Goal: Transaction & Acquisition: Download file/media

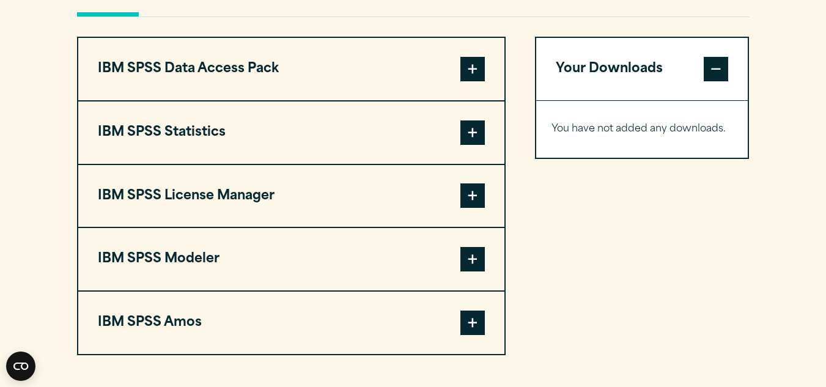
scroll to position [978, 0]
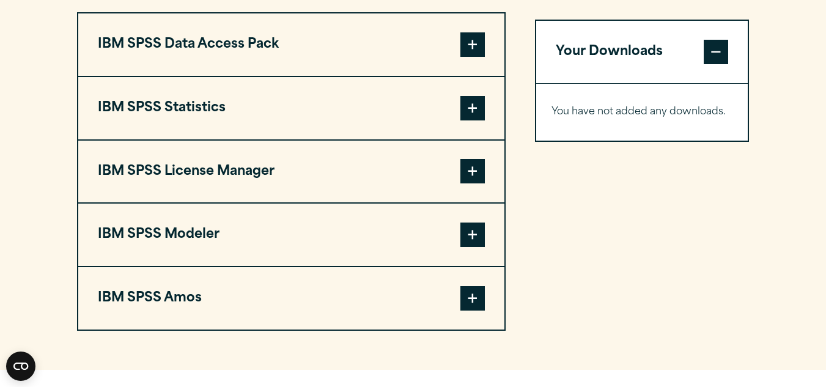
click at [477, 46] on span at bounding box center [472, 44] width 24 height 24
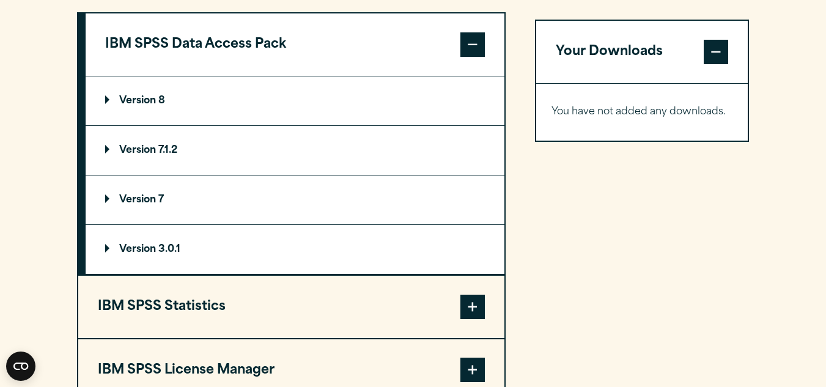
click at [468, 37] on span at bounding box center [472, 44] width 24 height 24
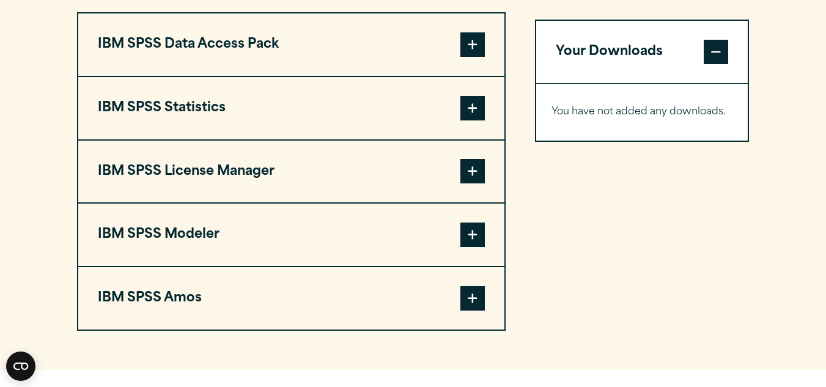
click at [604, 211] on div "Your Downloads You have not added any downloads. Download 0 Items" at bounding box center [642, 171] width 215 height 319
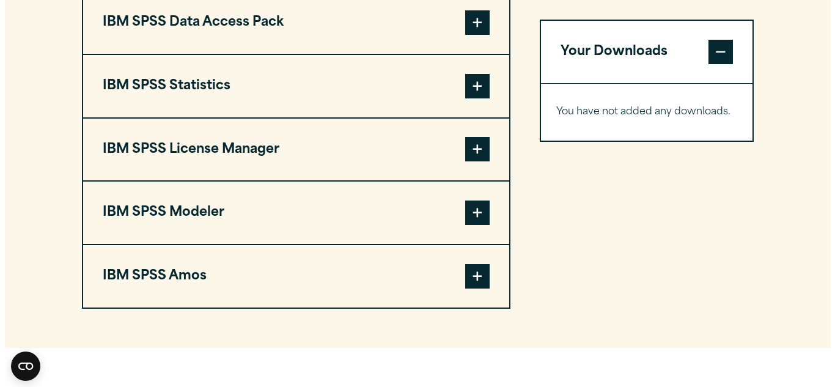
scroll to position [1003, 0]
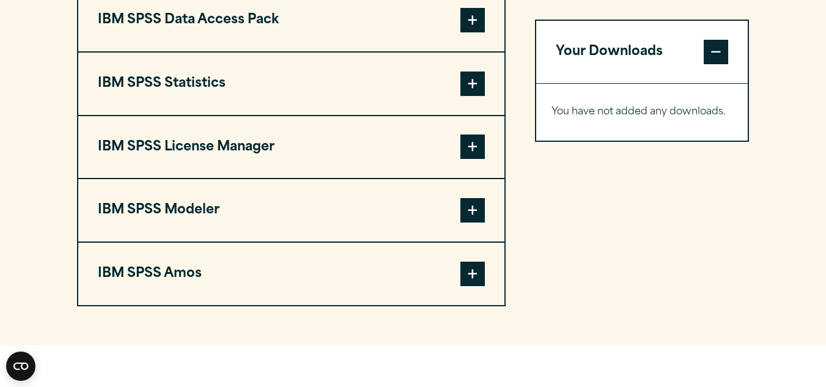
click at [473, 21] on span at bounding box center [472, 20] width 24 height 24
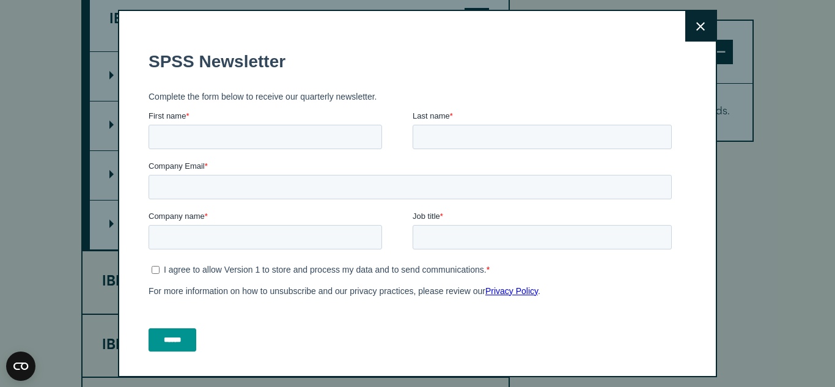
click at [692, 30] on button "Close" at bounding box center [700, 26] width 31 height 31
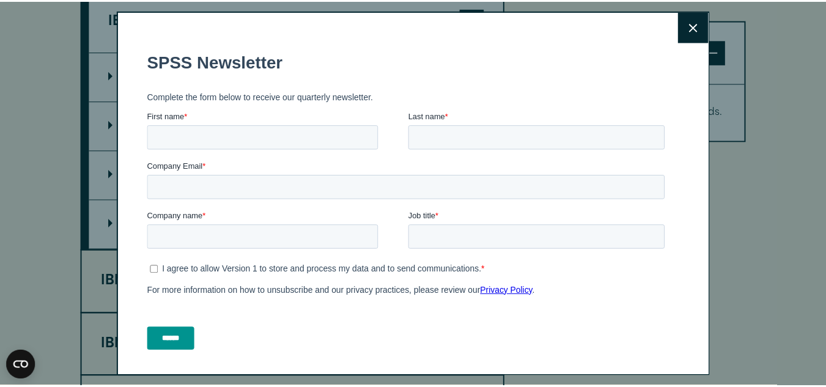
scroll to position [992, 0]
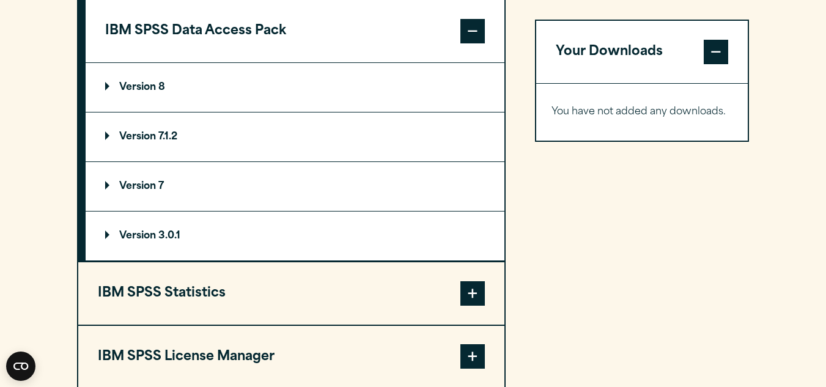
click at [125, 83] on p "Version 8" at bounding box center [135, 88] width 60 height 10
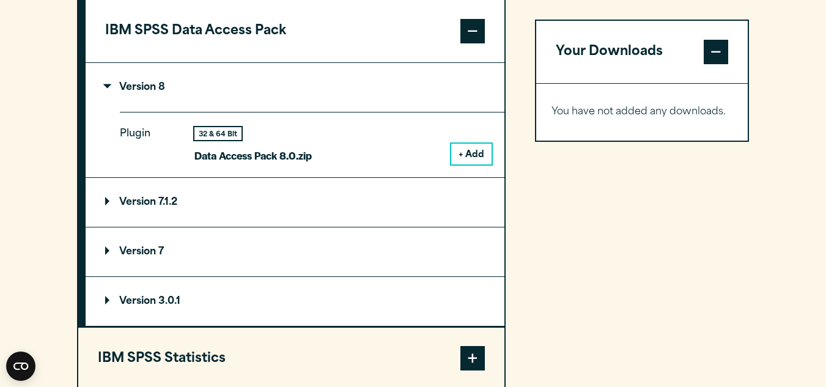
click at [479, 161] on button "+ Add" at bounding box center [471, 154] width 40 height 21
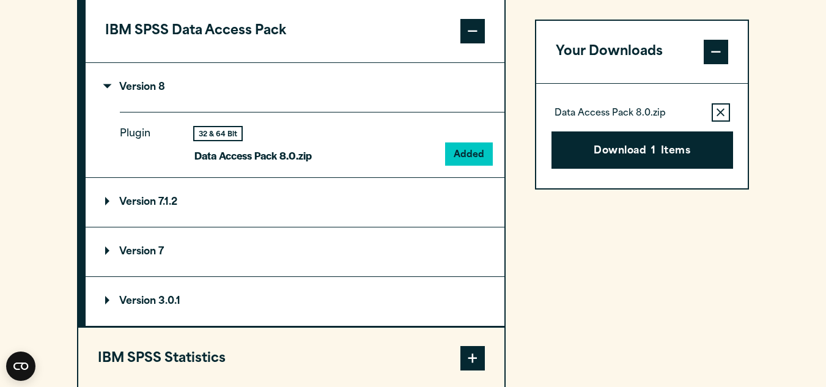
click at [591, 231] on div "Your Downloads Data Access Pack 8.0.zip Remove this item from your software dow…" at bounding box center [642, 290] width 215 height 583
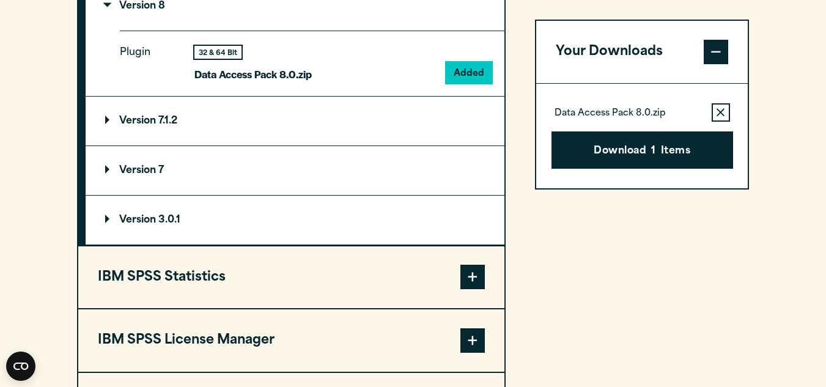
scroll to position [1090, 0]
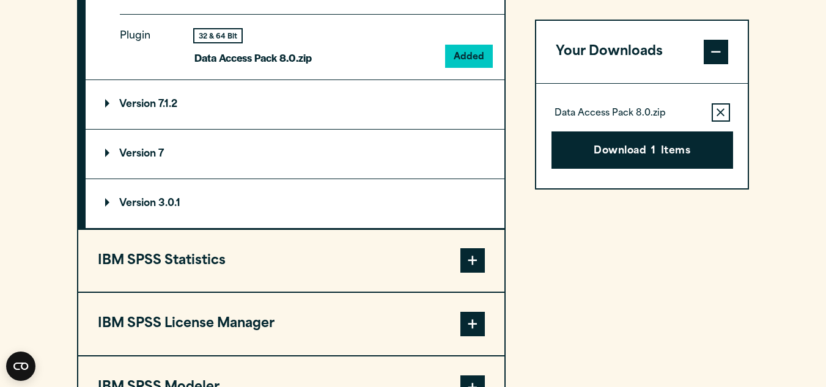
click at [470, 262] on span at bounding box center [472, 260] width 24 height 24
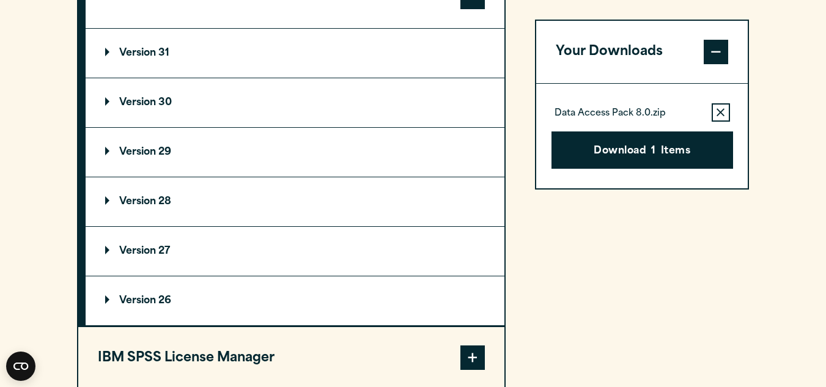
click at [629, 258] on div "Your Downloads Data Access Pack 8.0.zip Remove this item from your software dow…" at bounding box center [642, 209] width 215 height 616
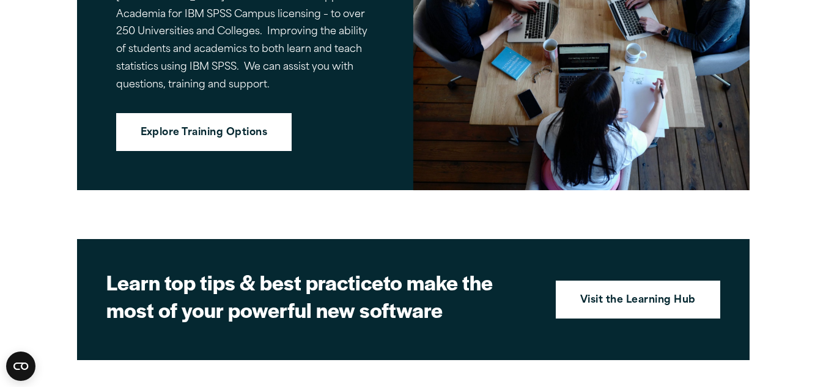
scroll to position [2239, 0]
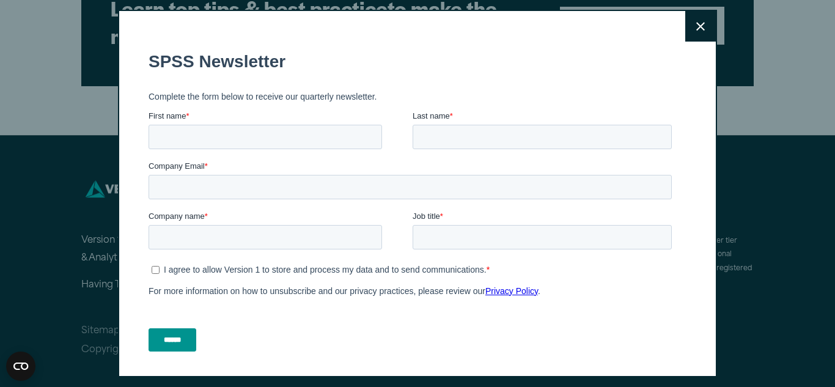
click at [696, 30] on icon at bounding box center [700, 26] width 9 height 9
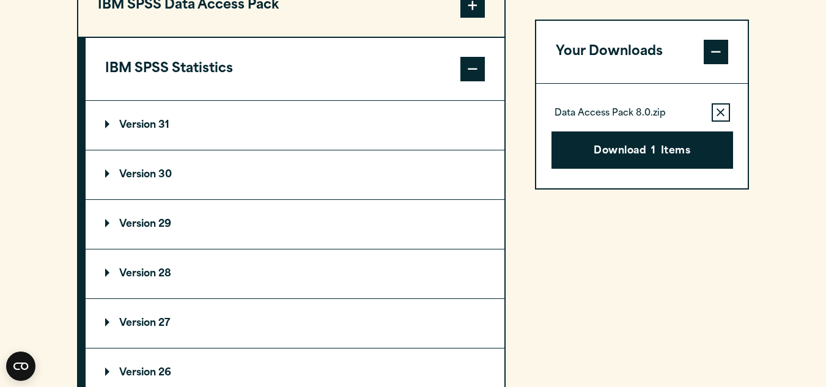
scroll to position [1016, 0]
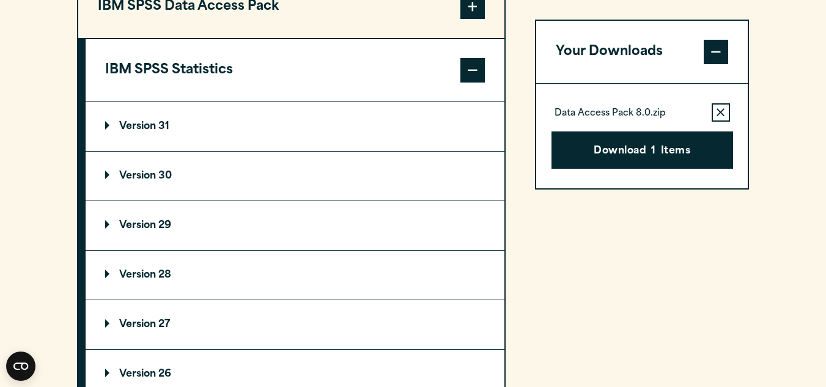
click at [123, 122] on p "Version 31" at bounding box center [137, 127] width 64 height 10
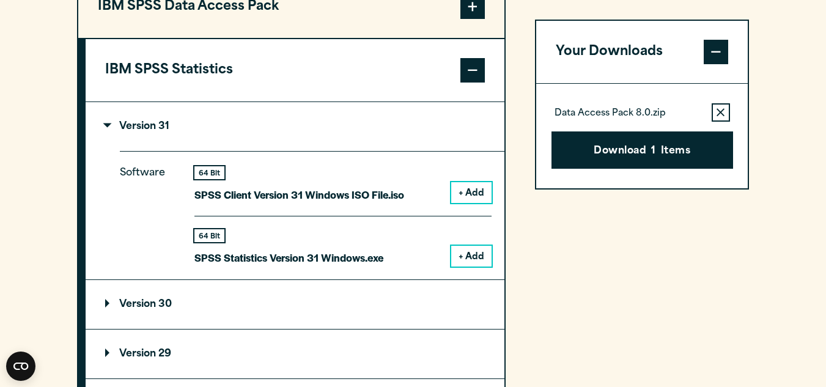
click at [470, 191] on button "+ Add" at bounding box center [471, 192] width 40 height 21
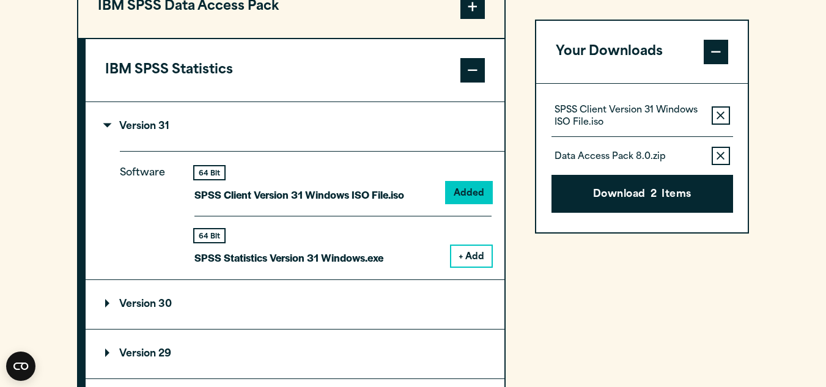
click at [476, 255] on button "+ Add" at bounding box center [471, 256] width 40 height 21
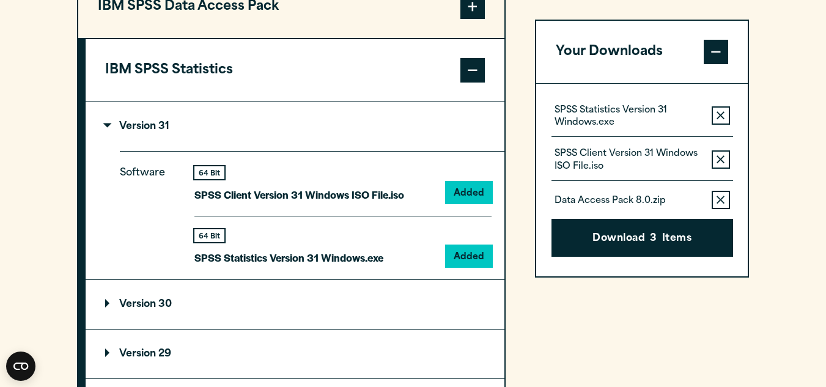
click at [532, 290] on div "IBM SPSS Data Access Pack Version 8 Plugin 32 & 64 Bit Data Access Pack 8.0.zip…" at bounding box center [413, 346] width 673 height 745
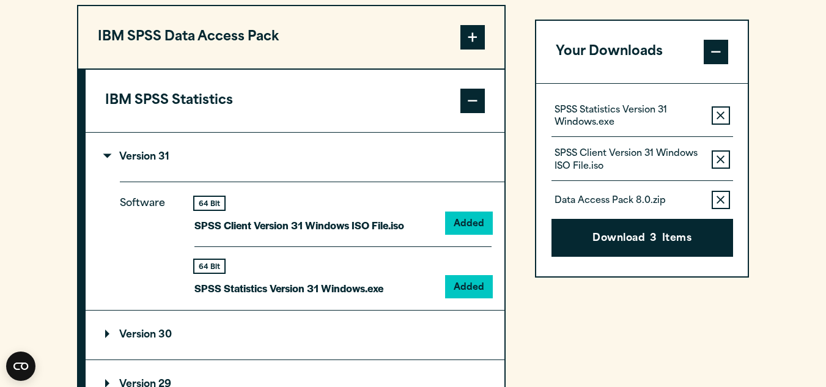
scroll to position [967, 0]
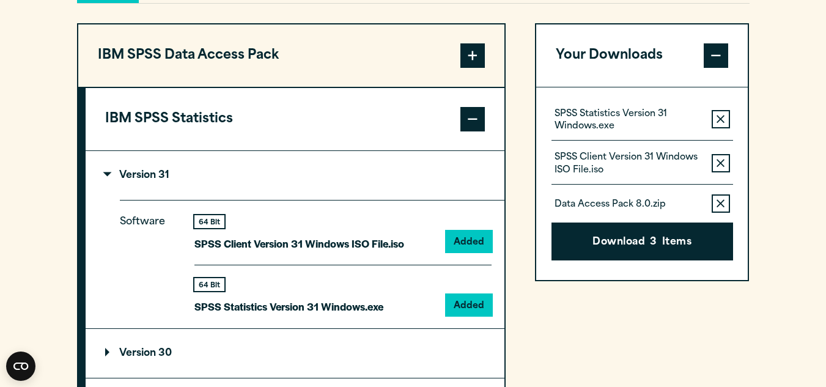
click at [473, 58] on span at bounding box center [472, 55] width 24 height 24
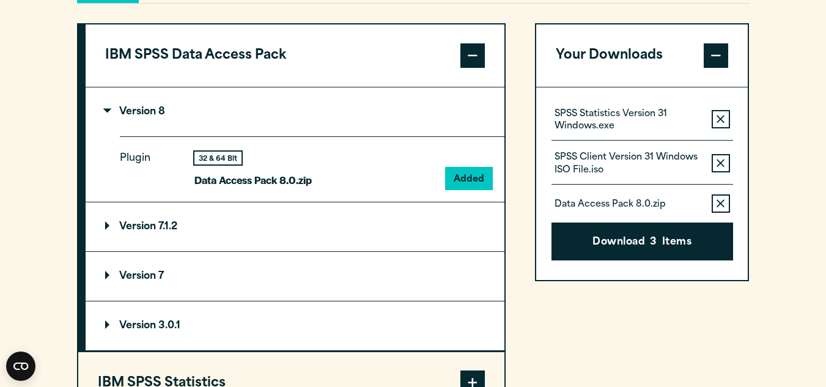
click at [525, 50] on div "IBM SPSS Data Access Pack Version 8 Plugin 32 & 64 Bit Data Access Pack 8.0.zip…" at bounding box center [413, 314] width 673 height 583
click at [344, 111] on summary "Version 8" at bounding box center [295, 111] width 419 height 49
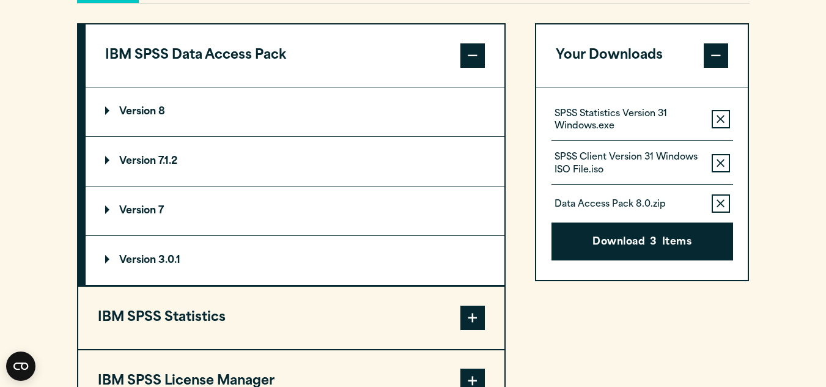
click at [344, 111] on summary "Version 8" at bounding box center [295, 111] width 419 height 49
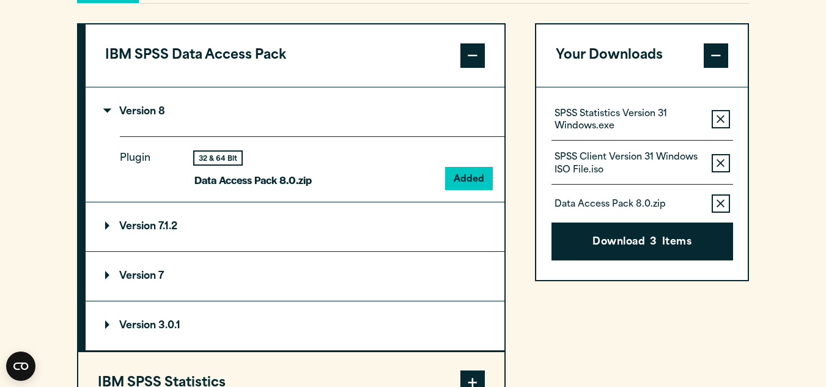
click at [344, 111] on summary "Version 8" at bounding box center [295, 111] width 419 height 49
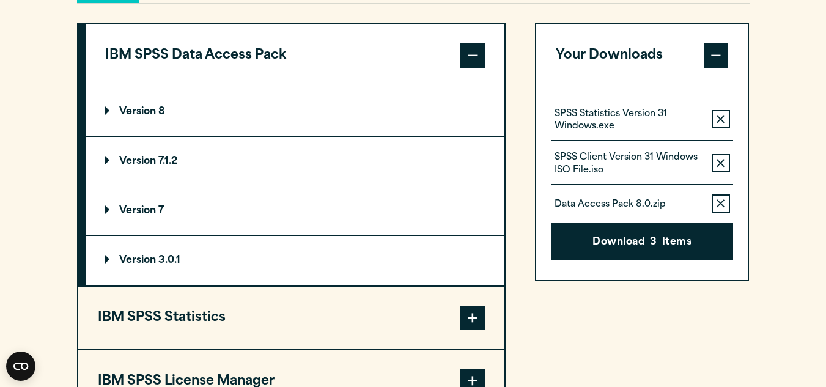
click at [274, 113] on summary "Version 8" at bounding box center [295, 111] width 419 height 49
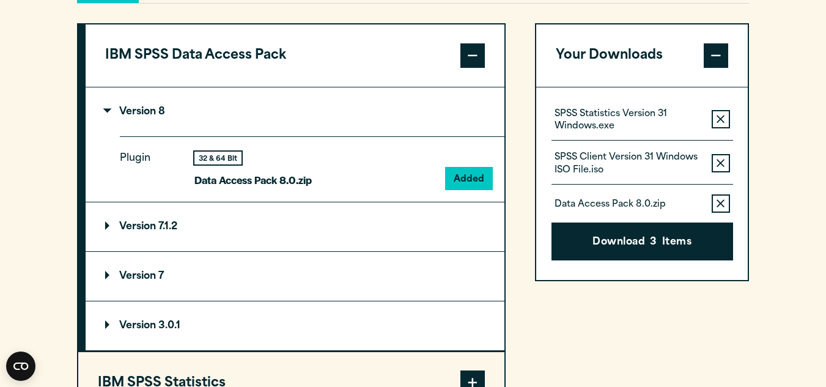
click at [438, 237] on summary "Version 7.1.2" at bounding box center [295, 226] width 419 height 49
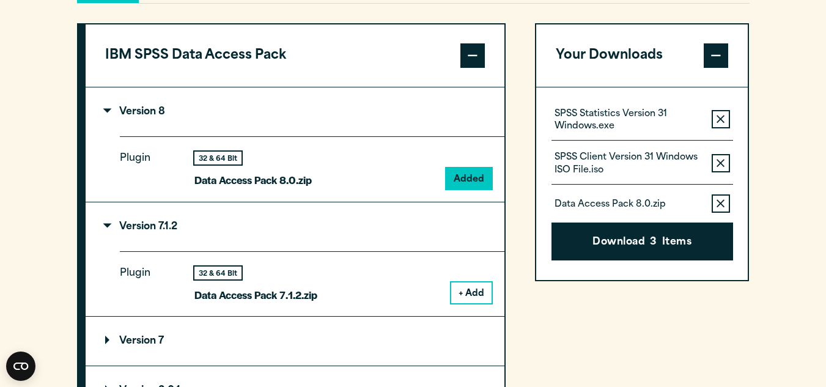
click at [530, 286] on div "IBM SPSS Data Access Pack Version 8 Plugin 32 & 64 Bit Data Access Pack 8.0.zip…" at bounding box center [413, 347] width 673 height 648
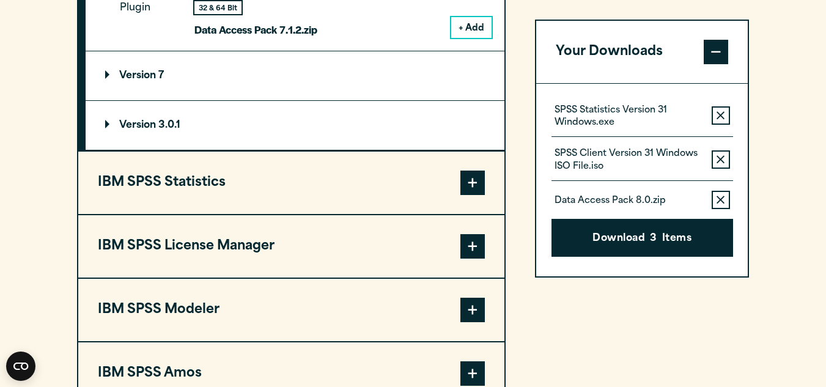
scroll to position [1310, 0]
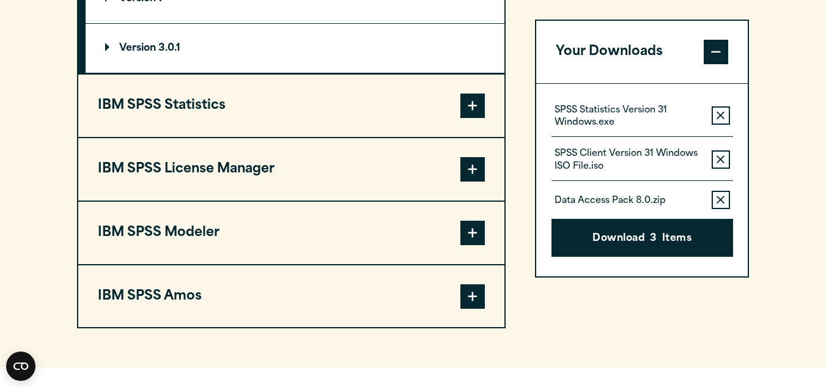
click at [479, 95] on span at bounding box center [472, 106] width 24 height 24
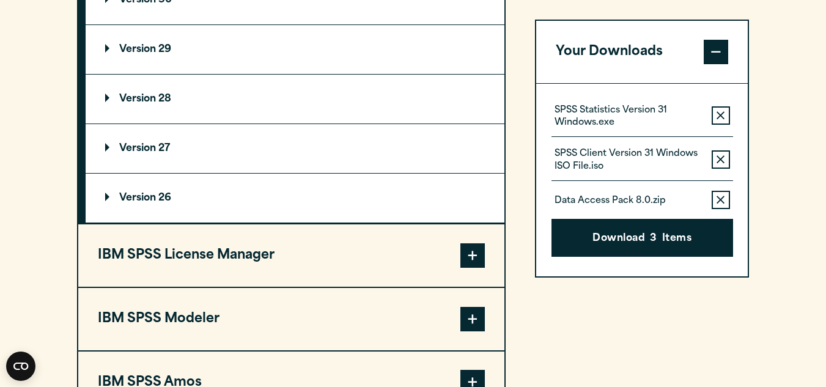
scroll to position [1334, 0]
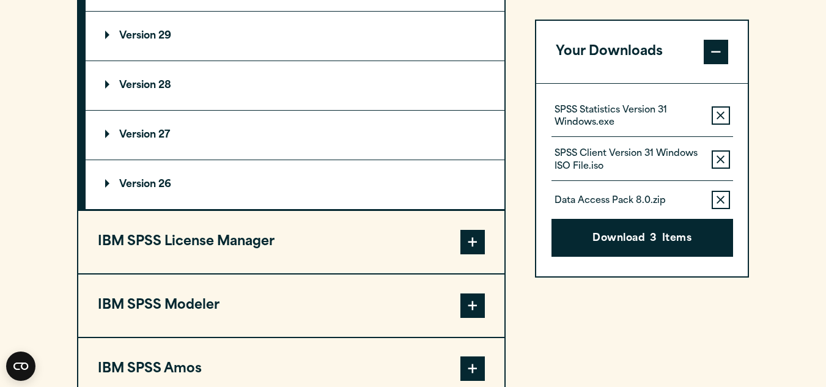
click at [465, 231] on span at bounding box center [472, 242] width 24 height 24
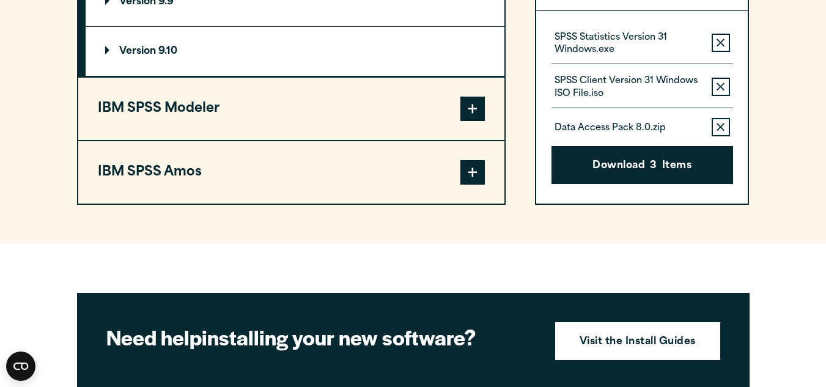
scroll to position [1041, 0]
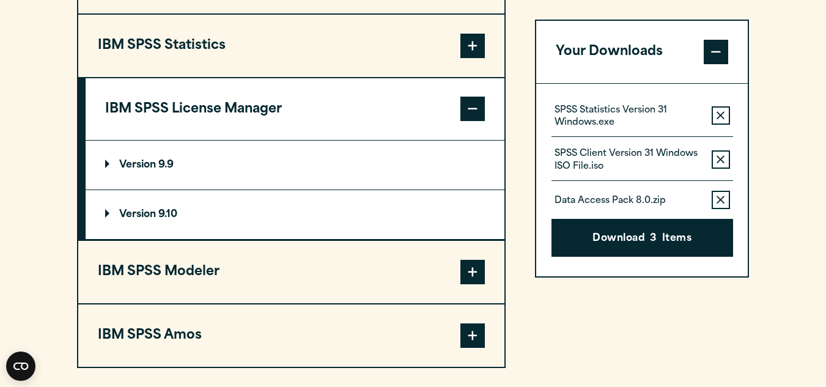
click at [363, 155] on summary "Version 9.9" at bounding box center [295, 165] width 419 height 49
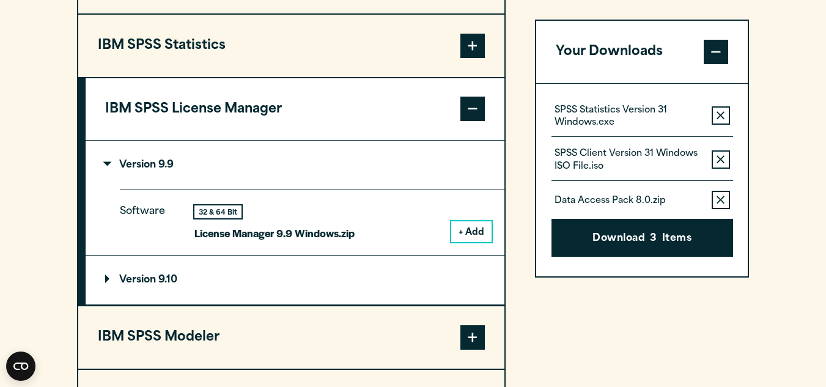
click at [465, 223] on button "+ Add" at bounding box center [471, 231] width 40 height 21
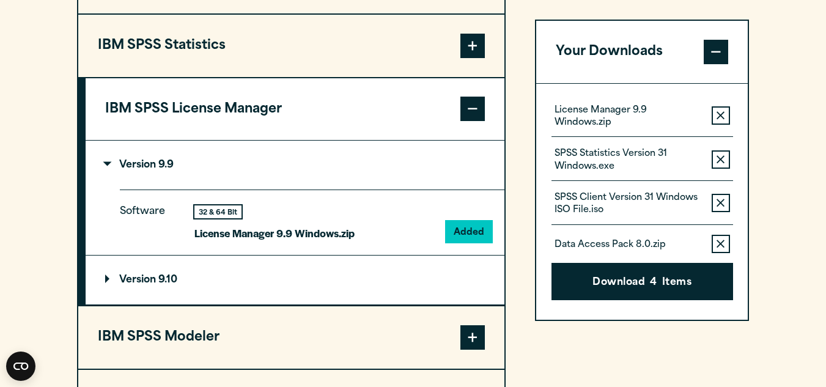
click at [536, 319] on div "License Manager 9.9 Windows.zip Remove this item from your software download li…" at bounding box center [642, 202] width 212 height 237
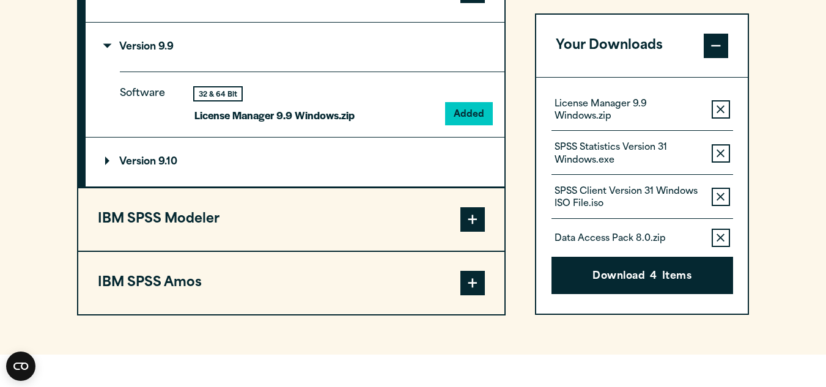
scroll to position [1188, 0]
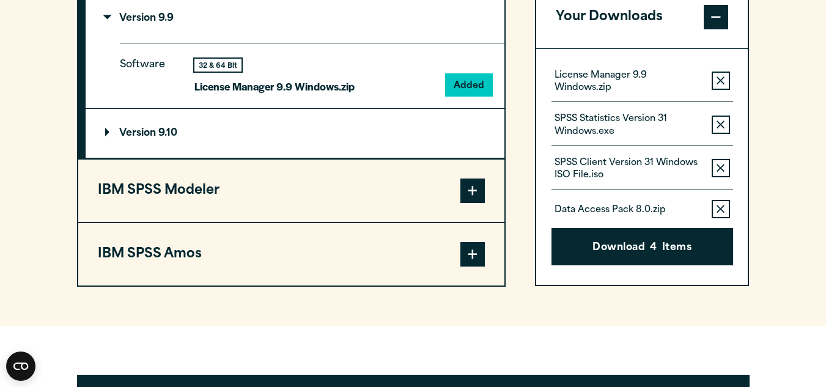
click at [470, 185] on span at bounding box center [472, 191] width 24 height 24
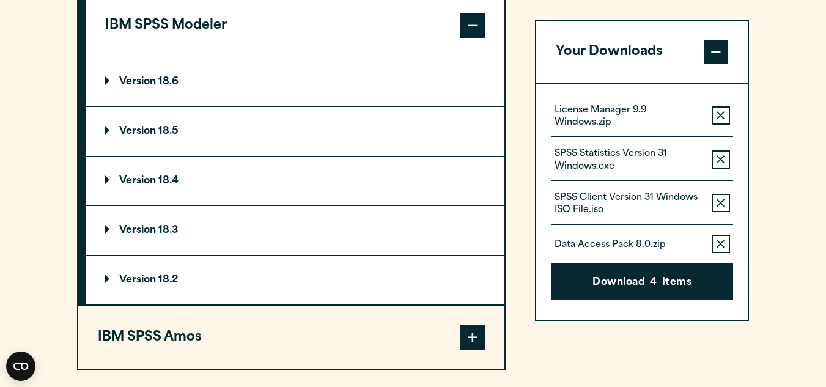
scroll to position [1163, 0]
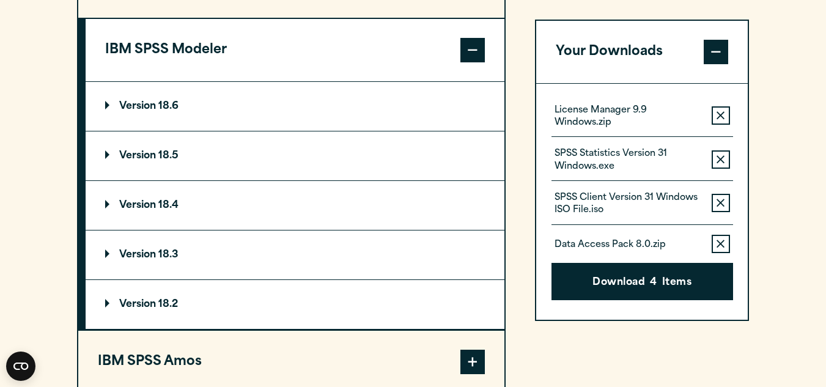
click at [451, 121] on summary "Version 18.6" at bounding box center [295, 106] width 419 height 49
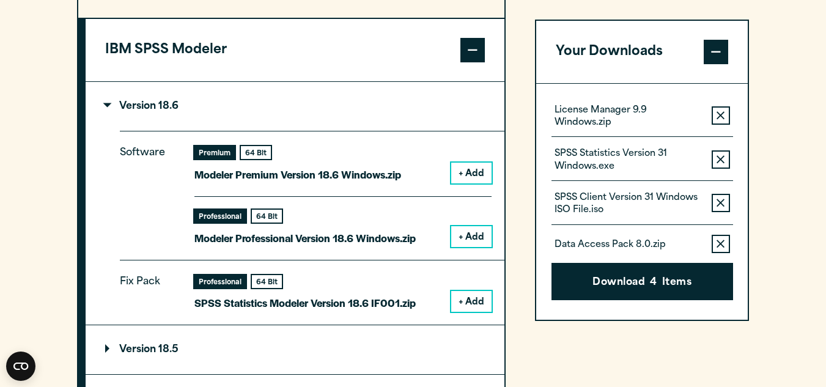
click at [476, 172] on button "+ Add" at bounding box center [471, 173] width 40 height 21
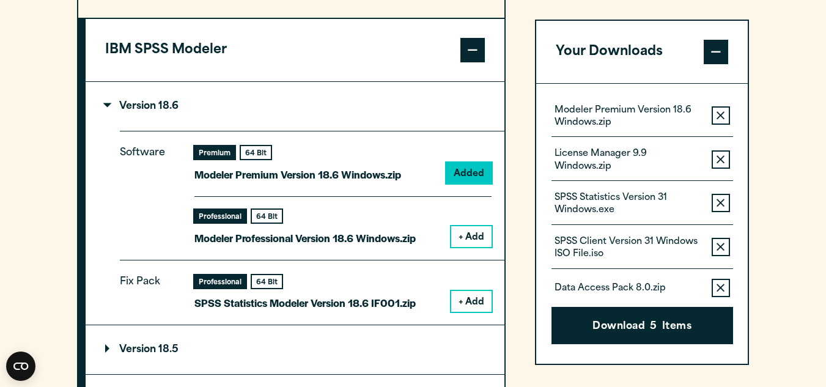
click at [463, 234] on button "+ Add" at bounding box center [471, 236] width 40 height 21
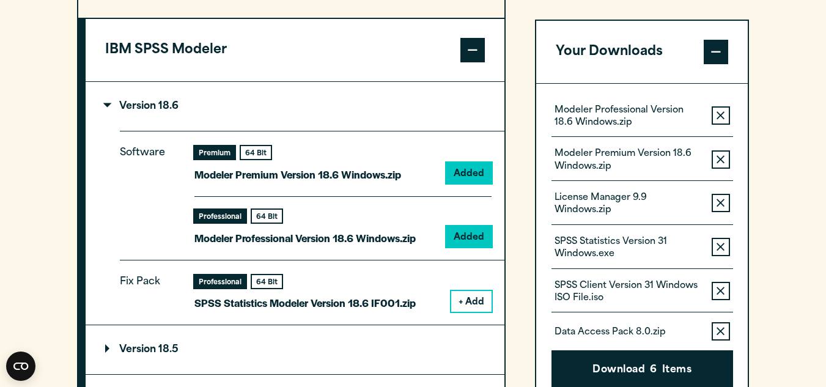
click at [514, 267] on div "IBM SPSS Data Access Pack Version 8 Plugin 32 & 64 Bit Data Access Pack 8.0.zip…" at bounding box center [413, 208] width 673 height 761
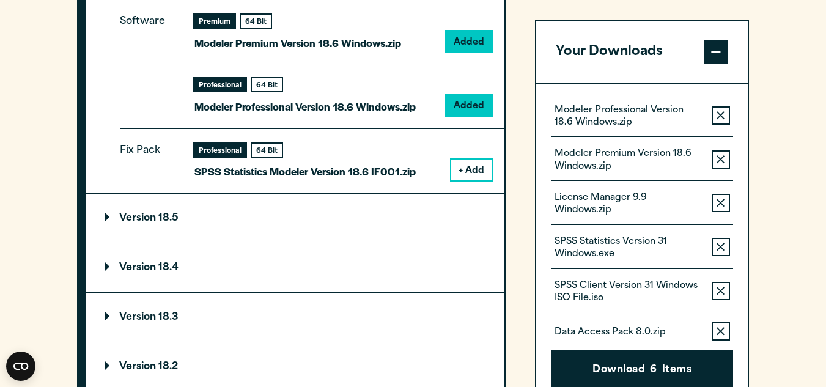
scroll to position [1334, 0]
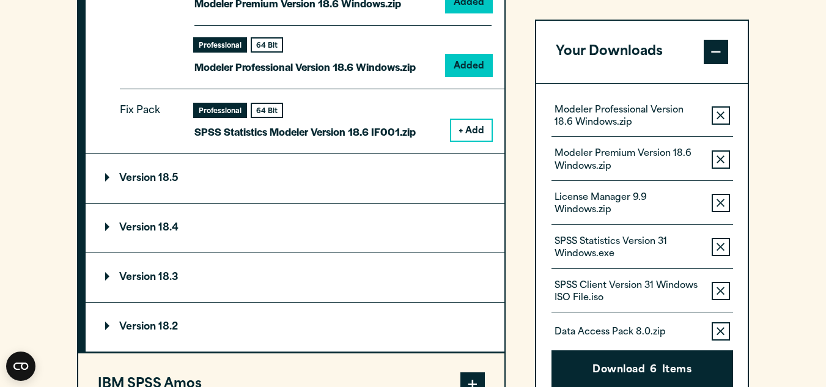
click at [423, 166] on summary "Version 18.5" at bounding box center [295, 178] width 419 height 49
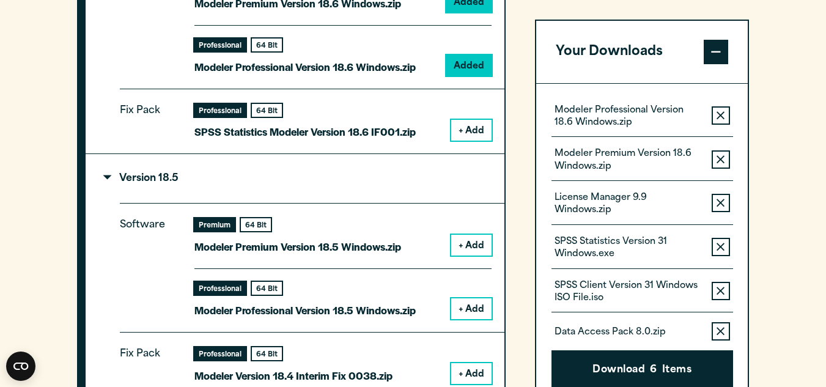
click at [423, 166] on summary "Version 18.5" at bounding box center [295, 178] width 419 height 49
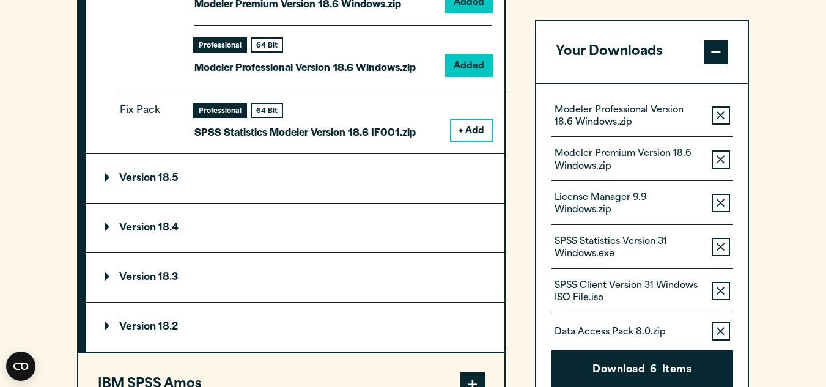
click at [528, 179] on div "IBM SPSS Data Access Pack Version 8 Plugin 32 & 64 Bit Data Access Pack 8.0.zip…" at bounding box center [413, 36] width 673 height 761
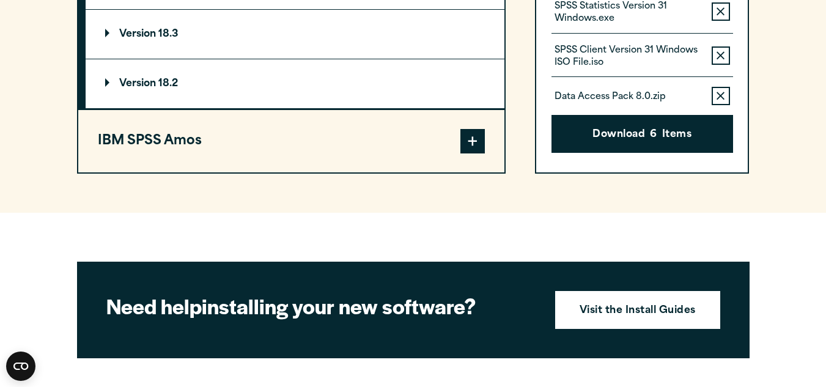
scroll to position [1603, 0]
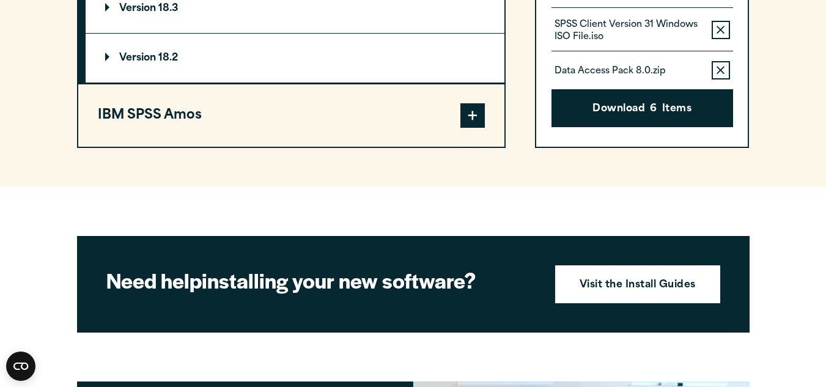
click at [470, 121] on span at bounding box center [472, 115] width 24 height 24
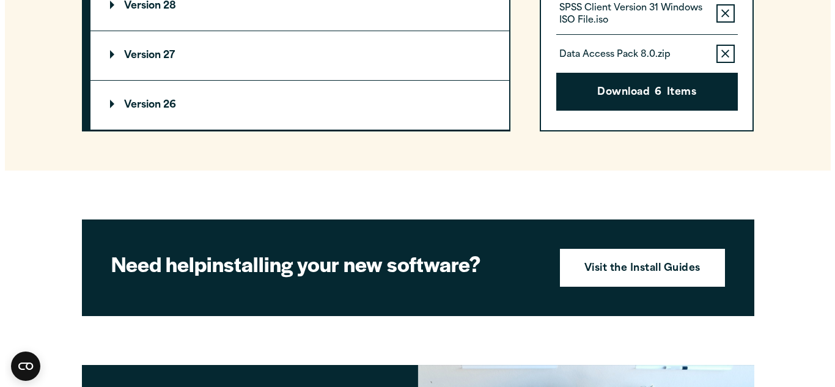
scroll to position [1415, 0]
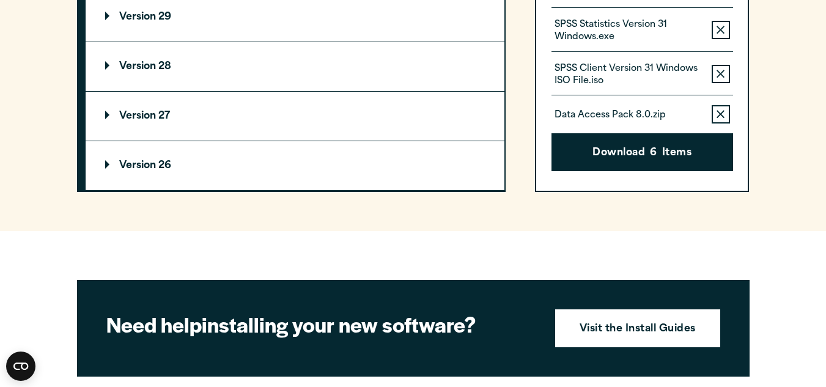
click at [408, 171] on summary "Version 26" at bounding box center [295, 165] width 419 height 49
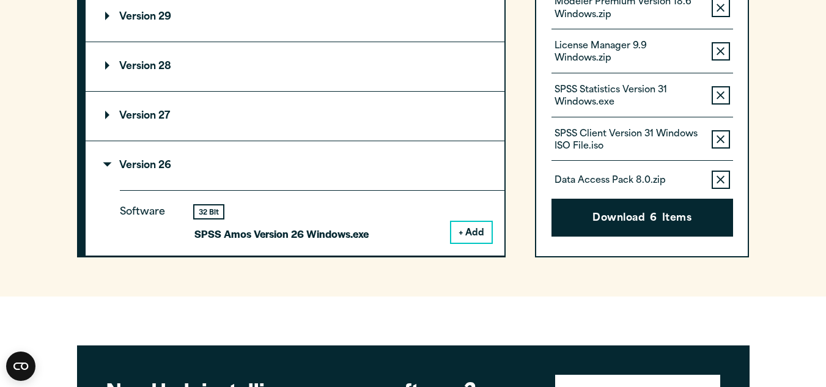
click at [483, 227] on button "+ Add" at bounding box center [471, 232] width 40 height 21
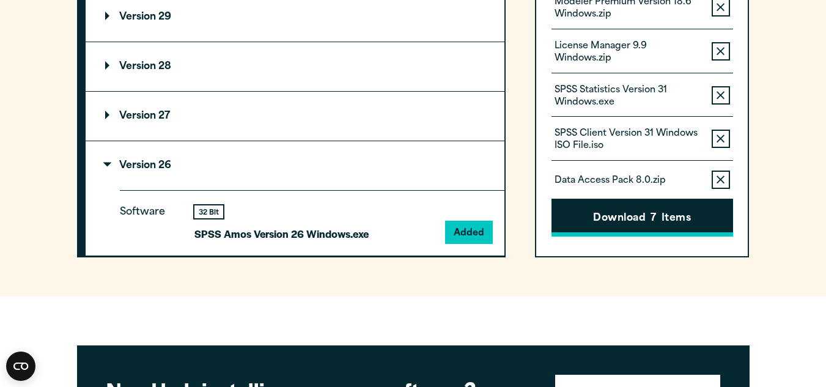
click at [651, 210] on button "Download 7 Items" at bounding box center [643, 218] width 182 height 38
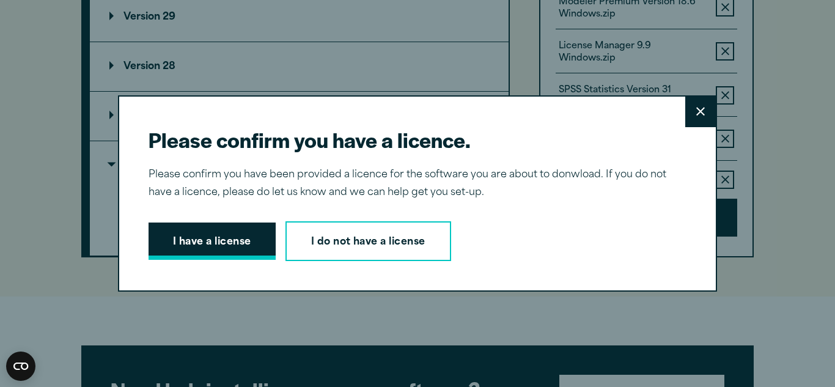
click at [220, 234] on button "I have a license" at bounding box center [212, 242] width 127 height 38
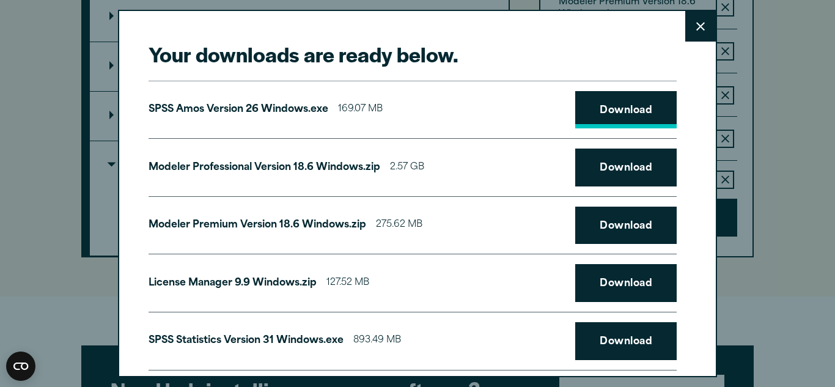
click at [596, 100] on link "Download" at bounding box center [626, 110] width 102 height 38
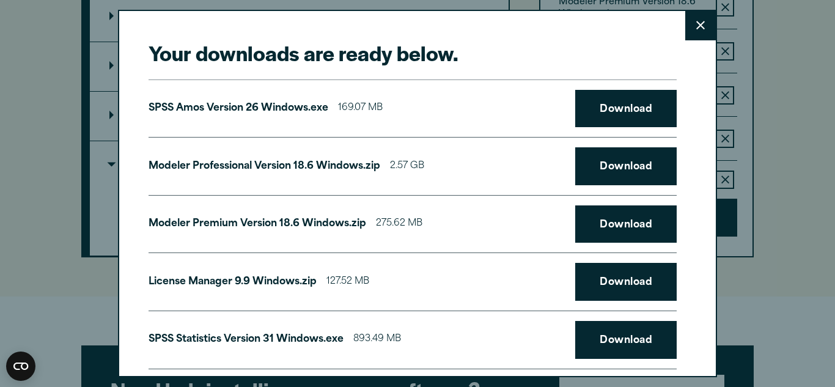
scroll to position [0, 0]
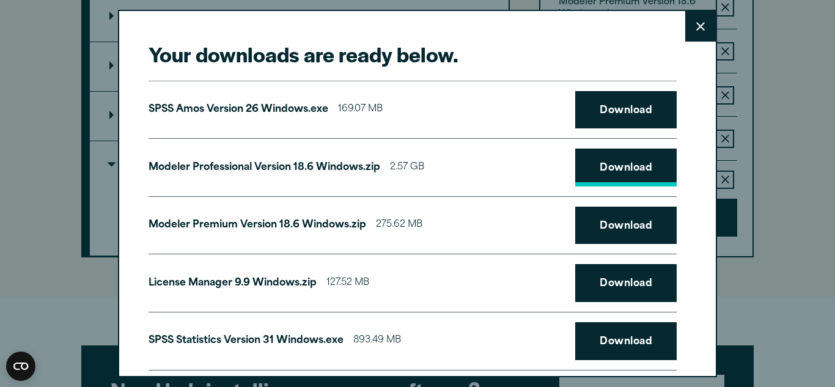
click at [611, 161] on link "Download" at bounding box center [626, 168] width 102 height 38
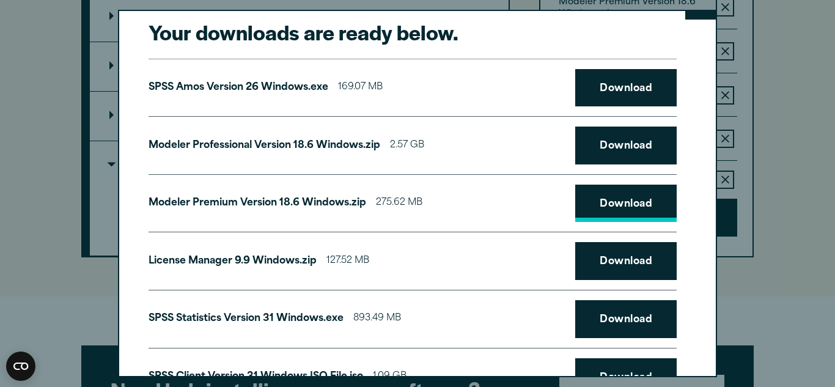
scroll to position [24, 0]
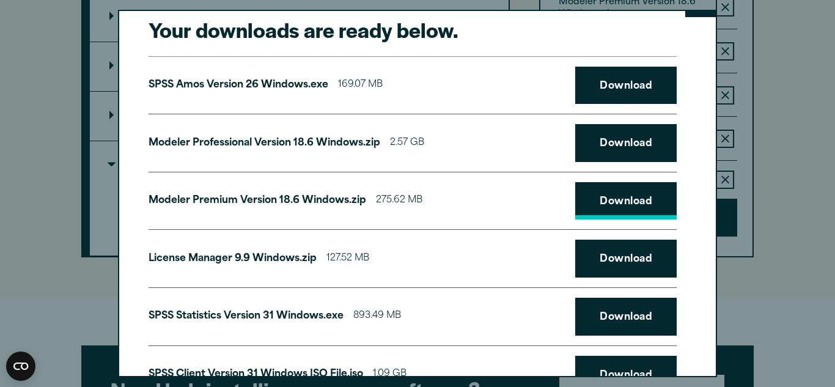
click at [613, 192] on link "Download" at bounding box center [626, 201] width 102 height 38
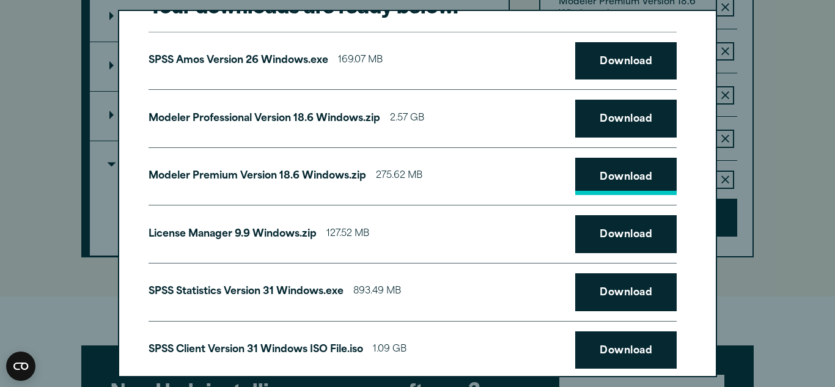
scroll to position [73, 0]
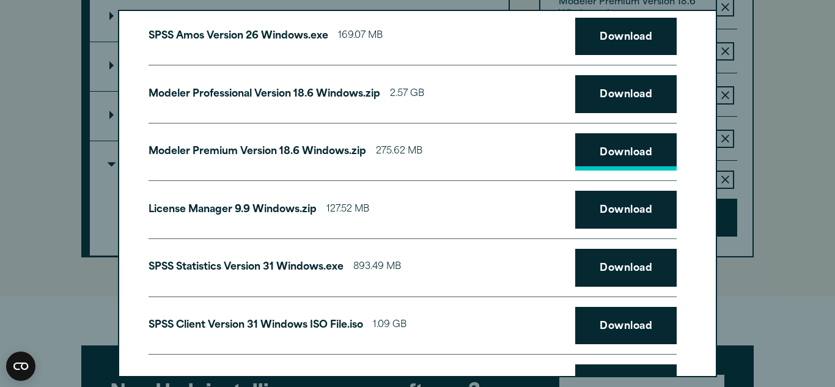
click at [607, 211] on link "Download" at bounding box center [626, 210] width 102 height 38
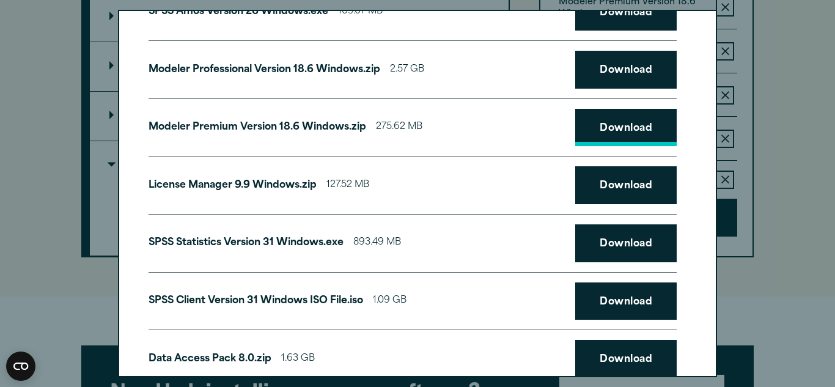
scroll to position [122, 0]
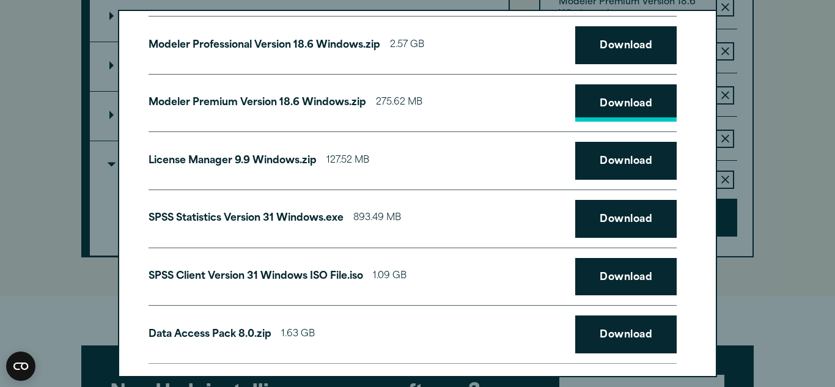
click at [607, 211] on link "Download" at bounding box center [626, 219] width 102 height 38
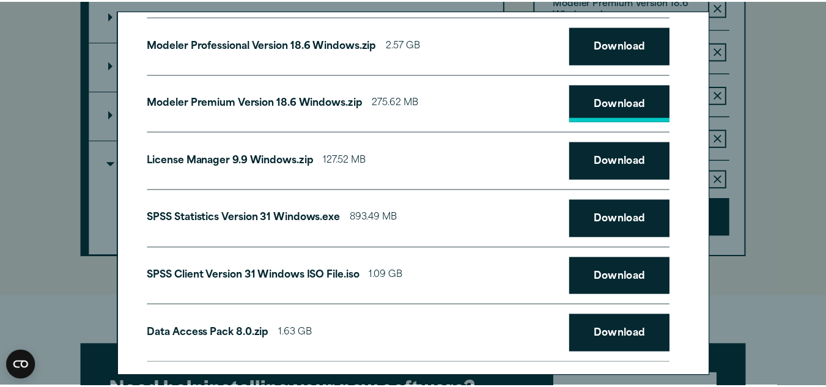
scroll to position [139, 0]
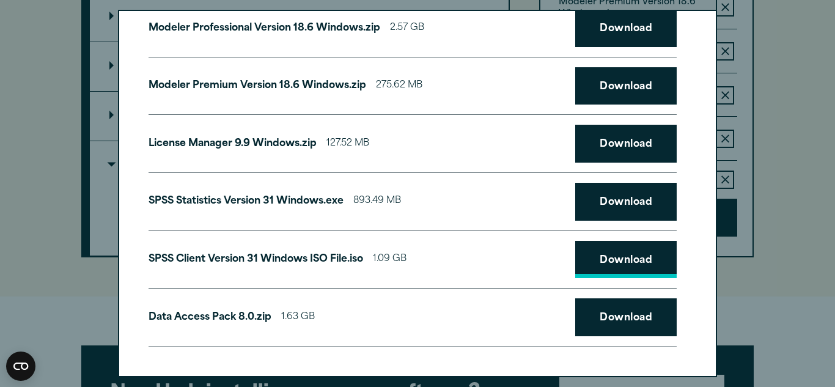
click at [598, 254] on link "Download" at bounding box center [626, 260] width 102 height 38
click at [592, 319] on link "Download" at bounding box center [626, 317] width 102 height 38
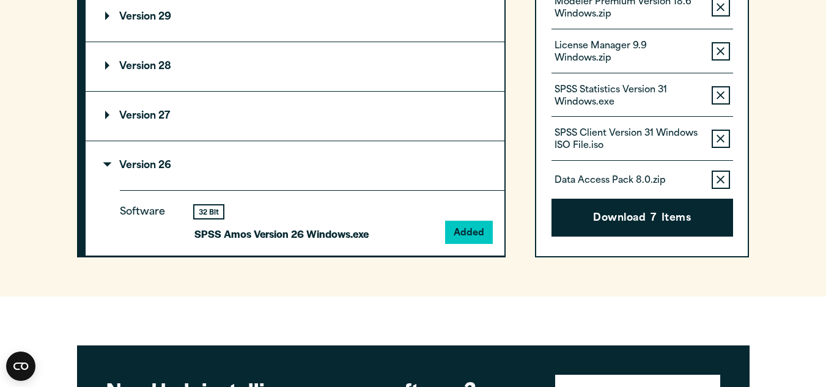
click at [777, 180] on div "Your downloads are ready below. Close SPSS [PERSON_NAME] Version 26 Windows.exe…" at bounding box center [413, 193] width 826 height 387
